Goal: Transaction & Acquisition: Book appointment/travel/reservation

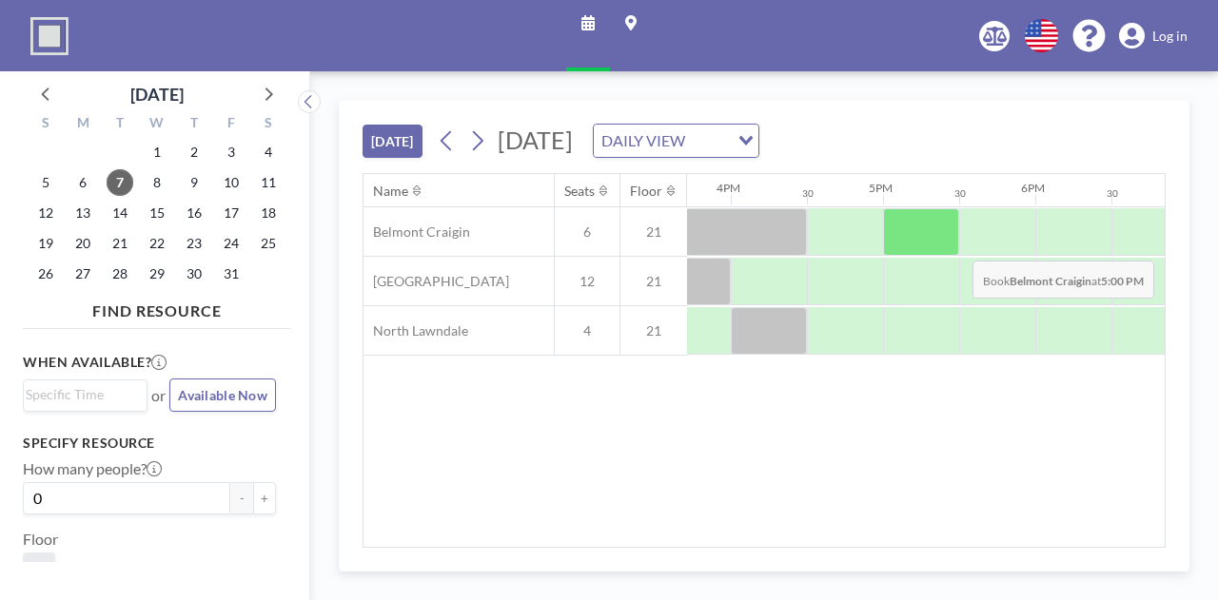
scroll to position [0, 2270]
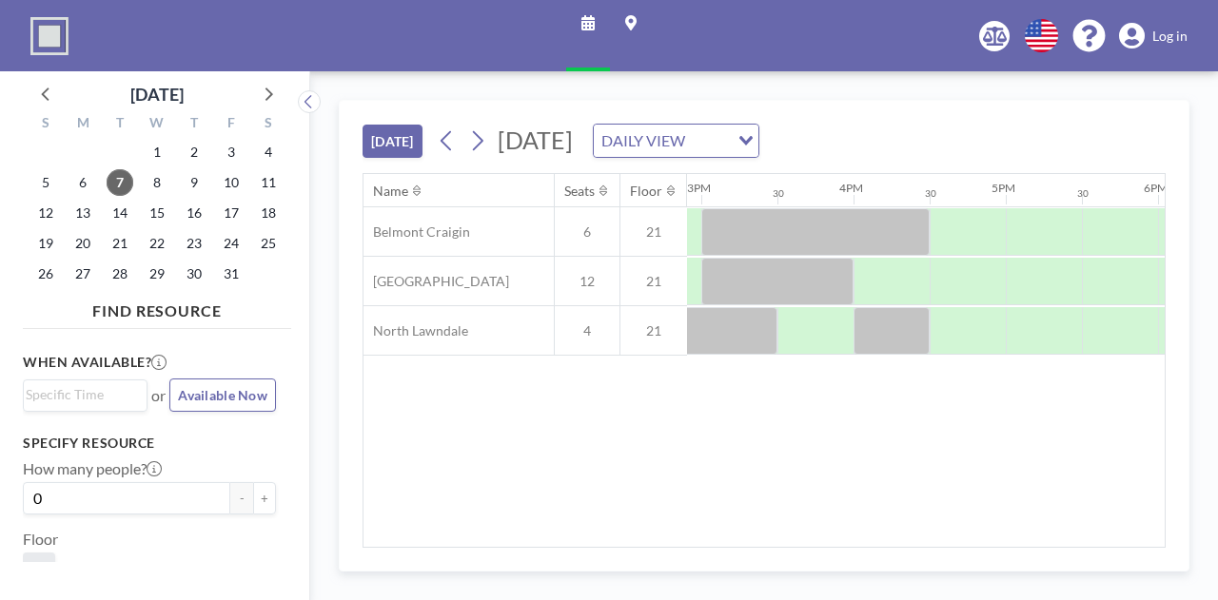
click at [831, 589] on div "[DATE] [DATE] DAILY VIEW Loading... Name Seats Floor 12AM 30 1AM 30 2AM 30 3AM …" at bounding box center [764, 335] width 908 height 529
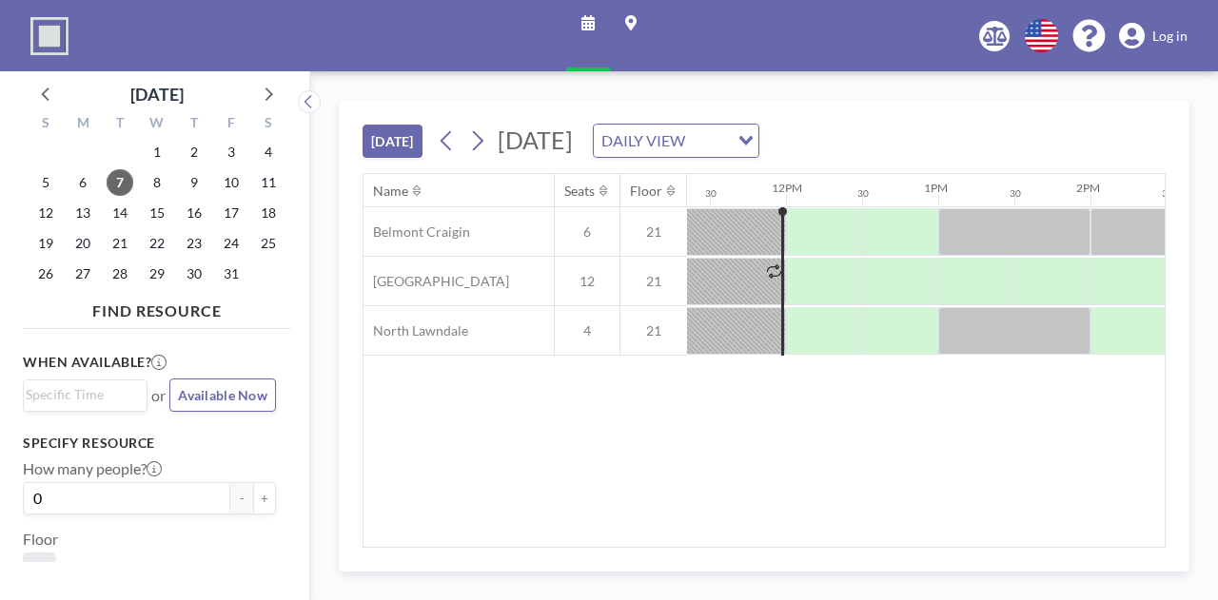
scroll to position [0, 1727]
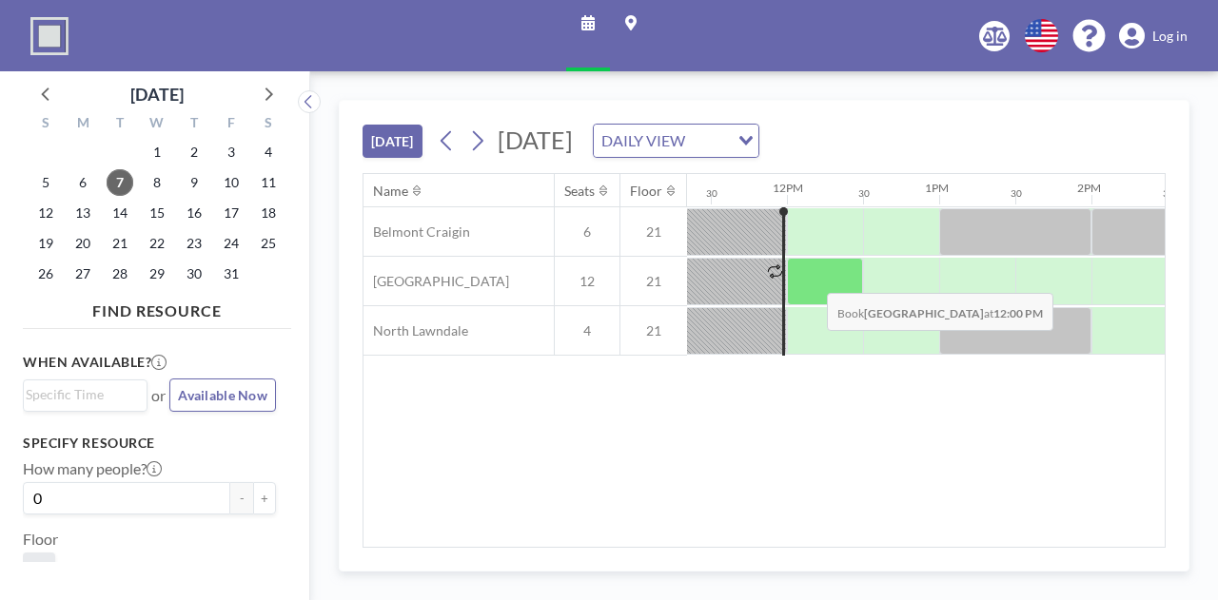
click at [812, 277] on div at bounding box center [825, 282] width 76 height 48
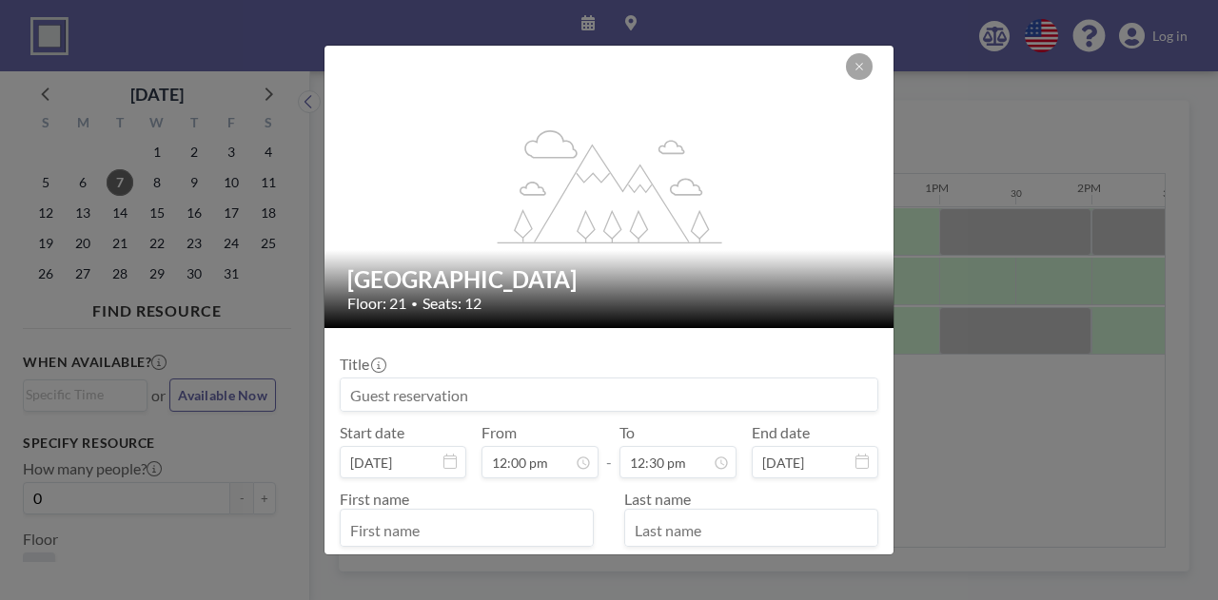
click at [430, 394] on input at bounding box center [609, 395] width 537 height 32
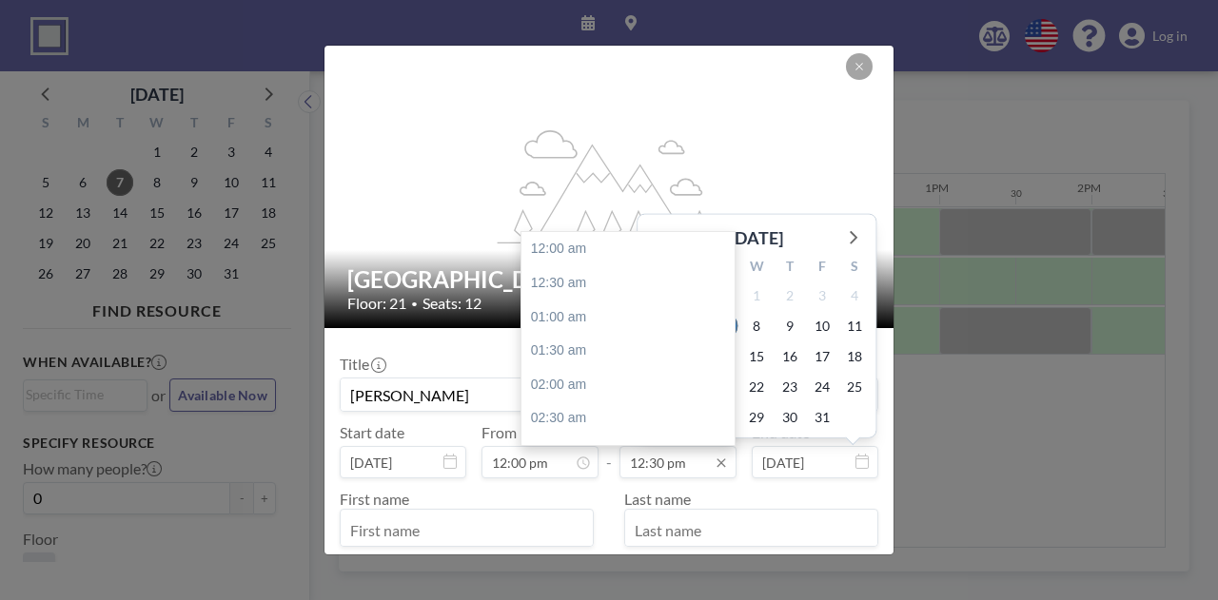
scroll to position [847, 0]
type input "[PERSON_NAME]"
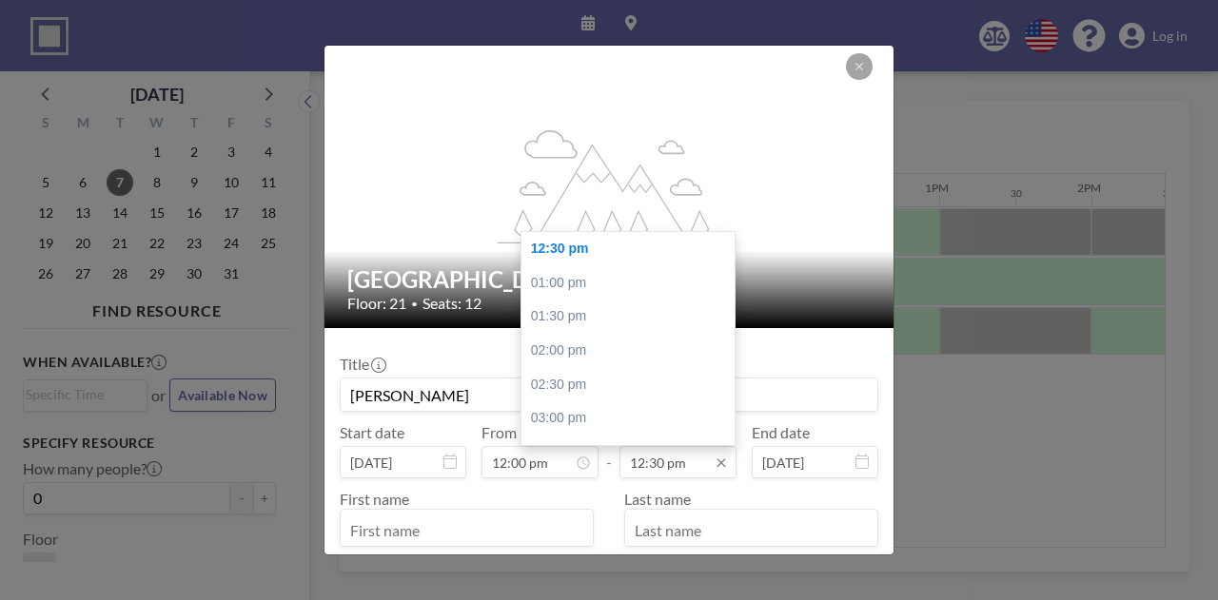
click at [666, 462] on input "12:30 pm" at bounding box center [677, 462] width 117 height 32
click at [574, 288] on div "01:00 pm" at bounding box center [632, 283] width 223 height 34
type input "01:00 pm"
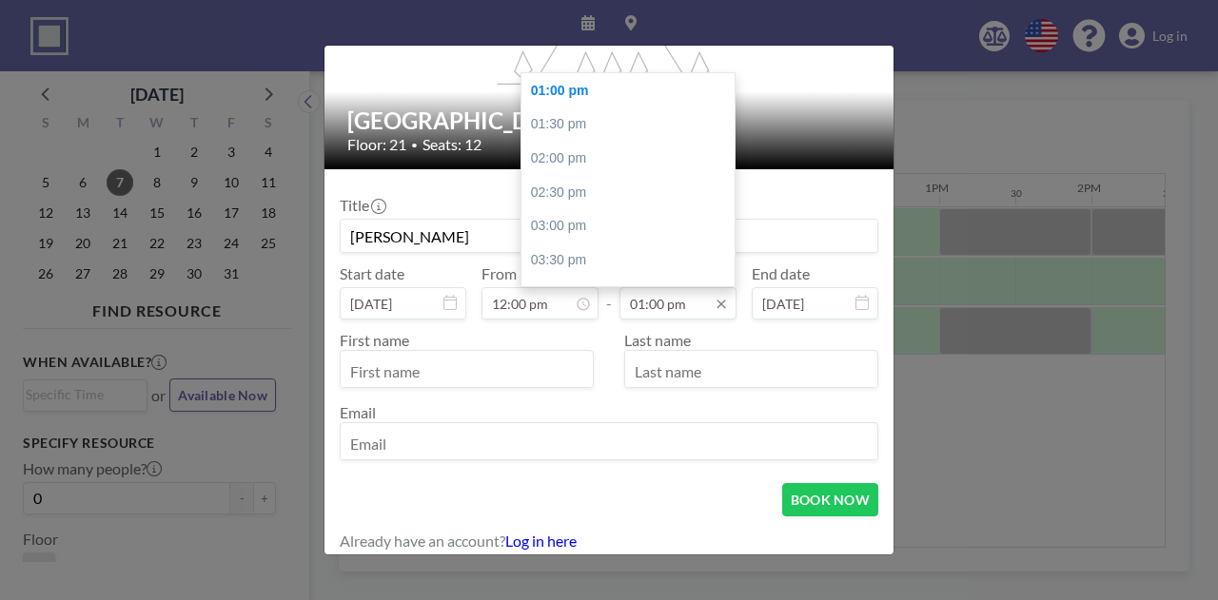
scroll to position [161, 0]
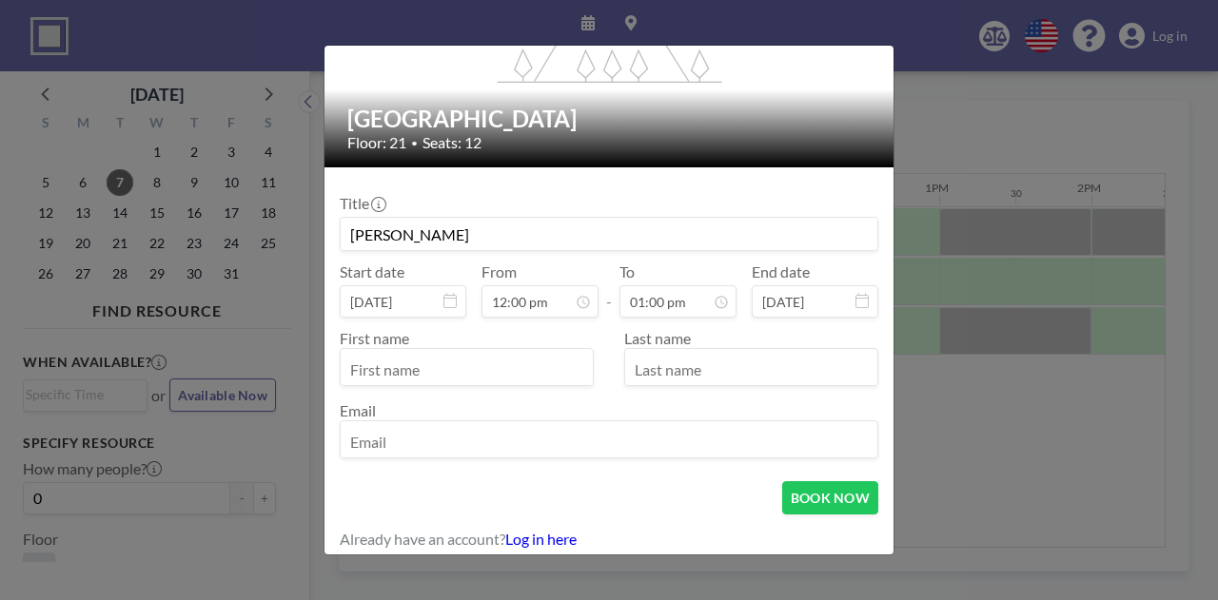
click at [371, 379] on input "text" at bounding box center [467, 369] width 252 height 32
type input "[PERSON_NAME]"
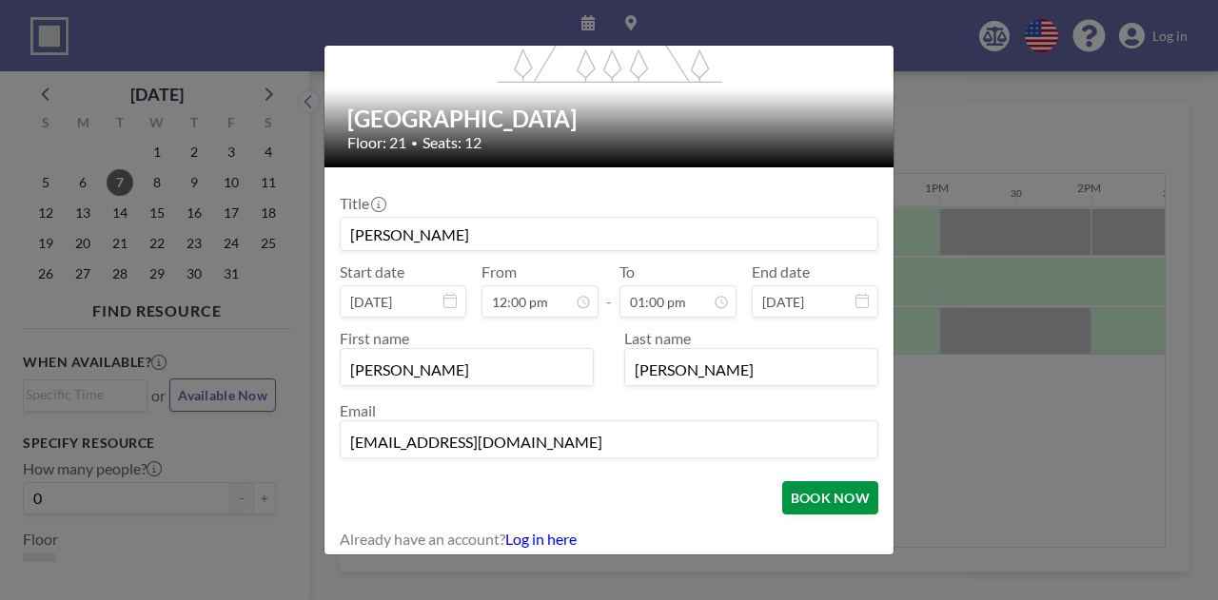
type input "[EMAIL_ADDRESS][DOMAIN_NAME]"
click at [788, 502] on button "BOOK NOW" at bounding box center [830, 498] width 96 height 33
